Goal: Use online tool/utility: Utilize a website feature to perform a specific function

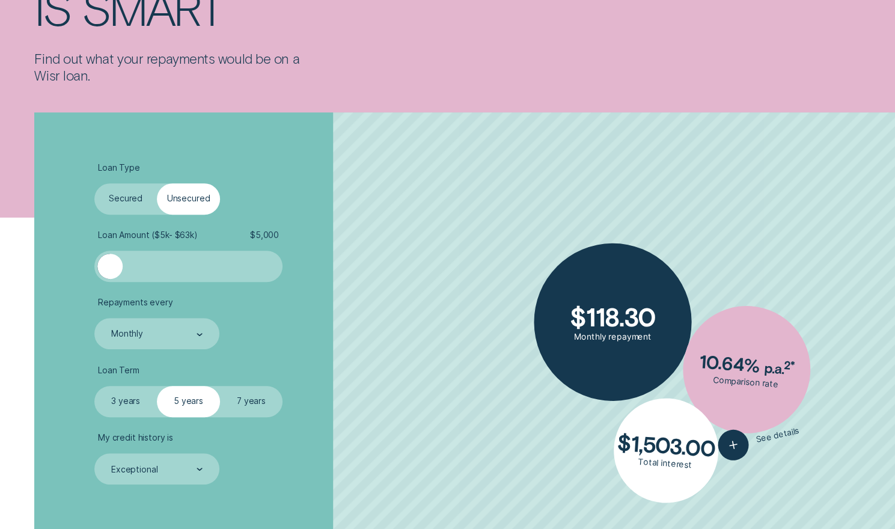
scroll to position [301, 0]
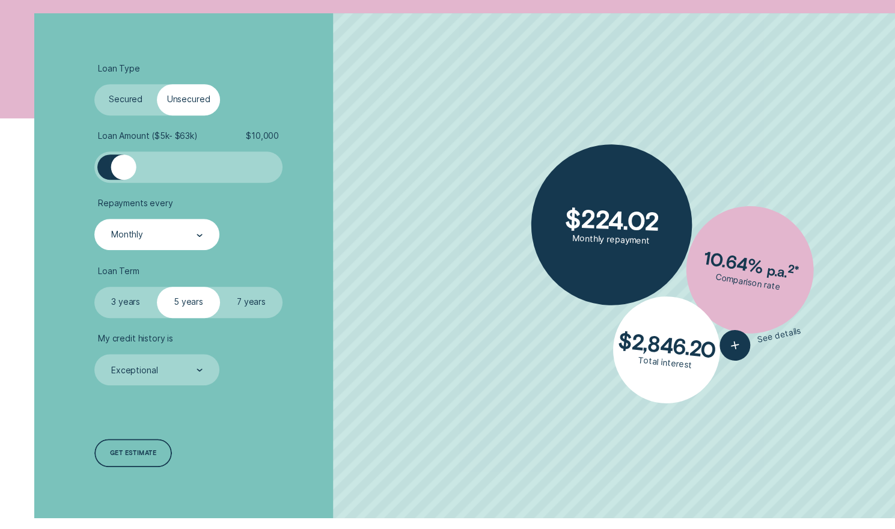
drag, startPoint x: 112, startPoint y: 168, endPoint x: 148, endPoint y: 221, distance: 64.0
click at [125, 170] on div at bounding box center [123, 166] width 25 height 25
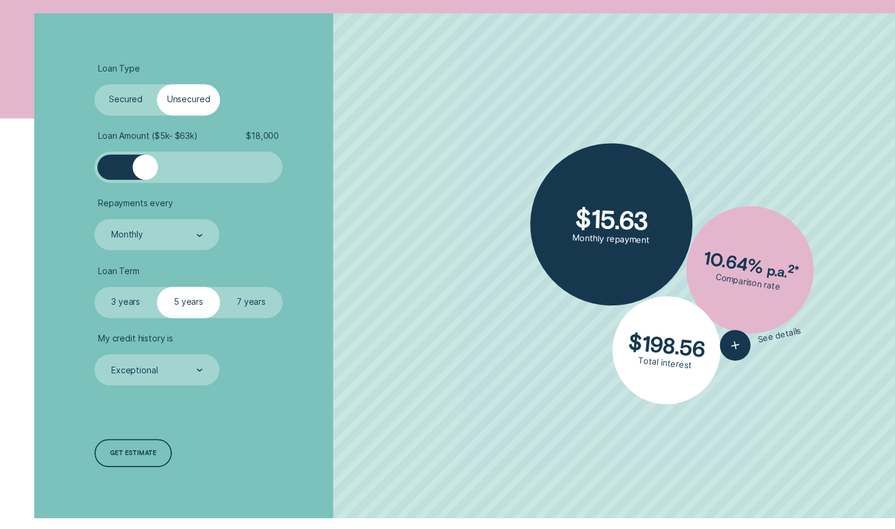
click at [121, 304] on label "3 years" at bounding box center [125, 302] width 63 height 31
click at [94, 287] on input "3 years" at bounding box center [94, 287] width 0 height 0
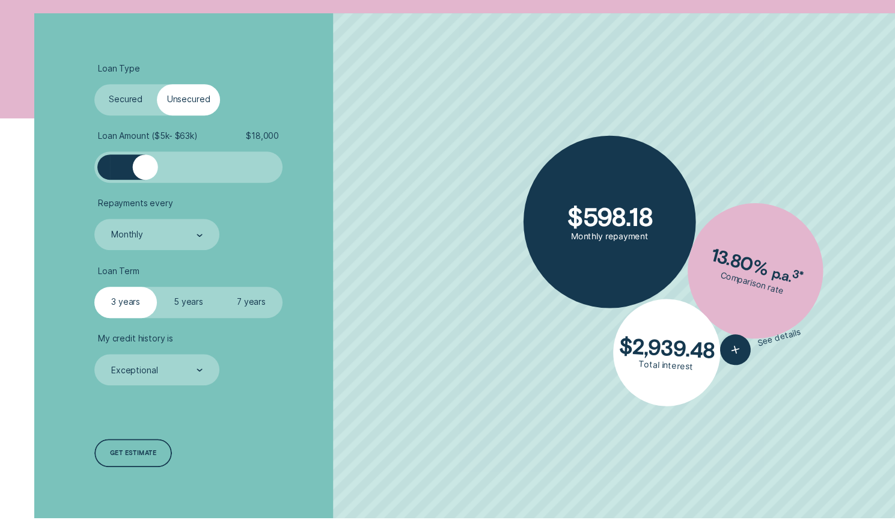
click at [254, 293] on label "7 years" at bounding box center [251, 302] width 63 height 31
click at [220, 287] on input "7 years" at bounding box center [220, 287] width 0 height 0
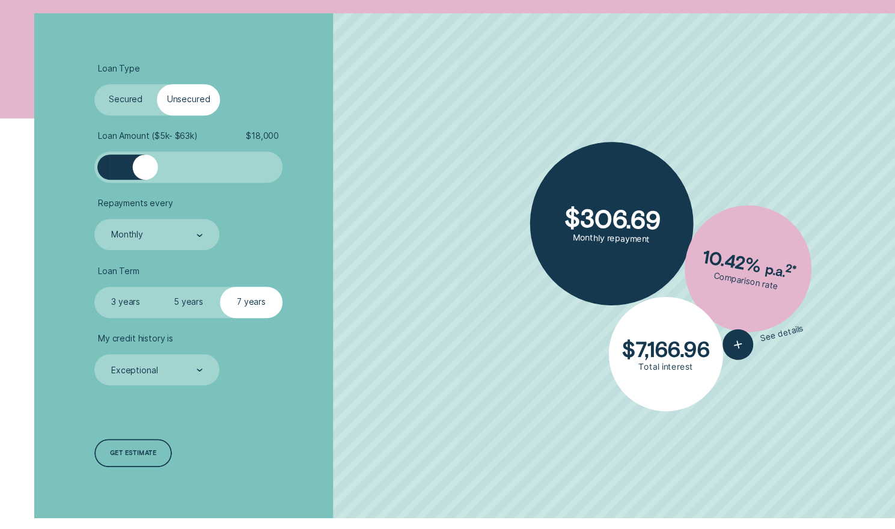
click at [188, 304] on label "5 years" at bounding box center [188, 302] width 63 height 31
drag, startPoint x: 188, startPoint y: 303, endPoint x: 320, endPoint y: 187, distance: 175.9
click at [320, 192] on ul "Loan Type Select Loan Type Secured Unsecured Loan Amount ( $5k - $63k ) $ 18,00…" at bounding box center [238, 225] width 289 height 322
click at [186, 301] on label "5 years" at bounding box center [188, 302] width 63 height 31
click at [157, 287] on input "5 years" at bounding box center [157, 287] width 0 height 0
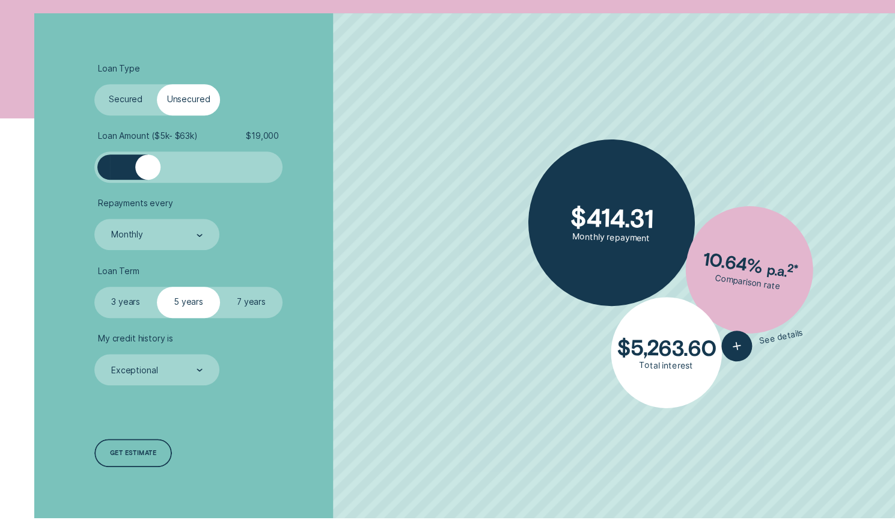
click at [147, 174] on div at bounding box center [147, 166] width 25 height 25
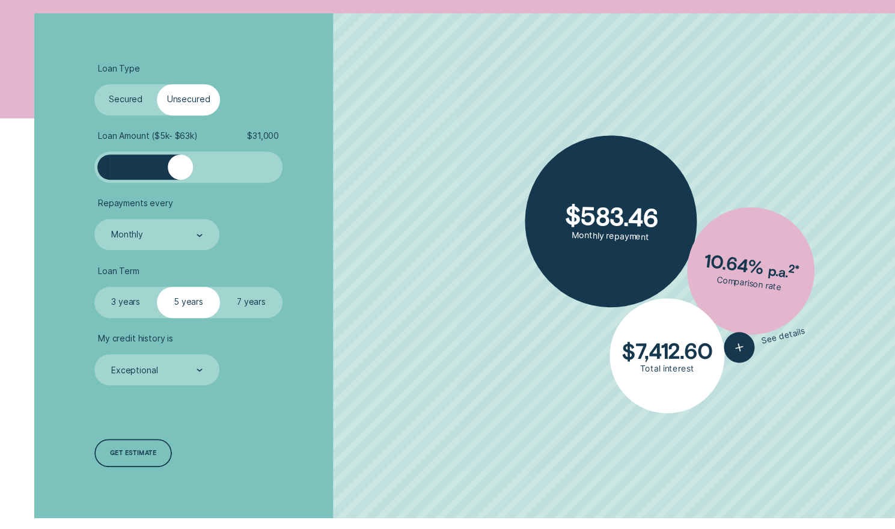
drag, startPoint x: 146, startPoint y: 174, endPoint x: 179, endPoint y: 174, distance: 33.1
click at [179, 174] on div at bounding box center [180, 166] width 25 height 25
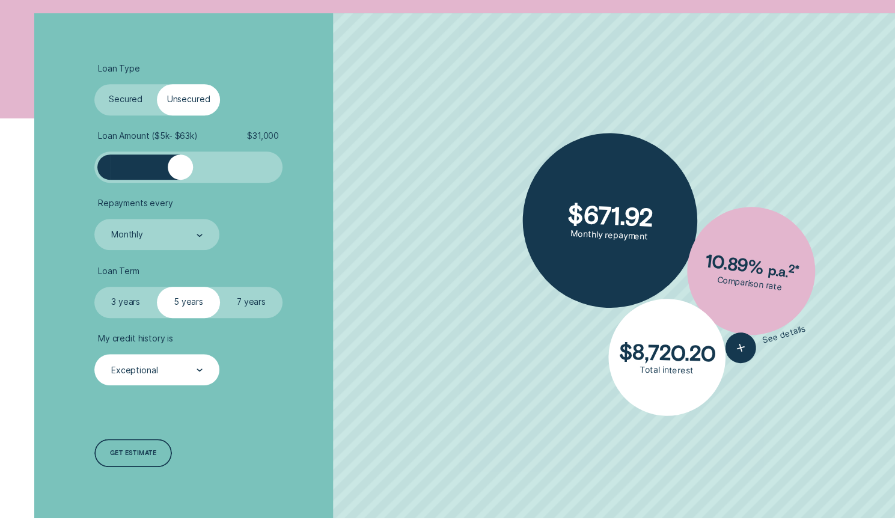
click at [201, 370] on icon at bounding box center [199, 370] width 4 height 2
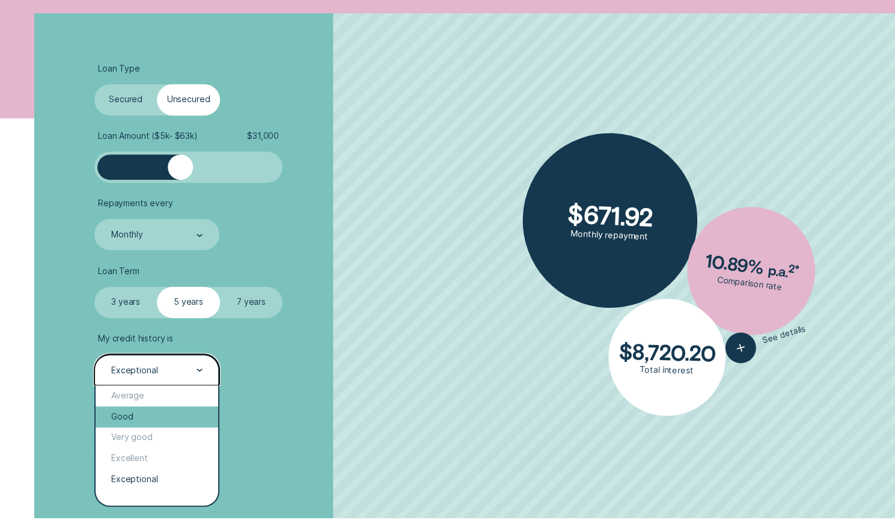
click at [154, 411] on div "Good" at bounding box center [157, 416] width 123 height 21
